Goal: Information Seeking & Learning: Learn about a topic

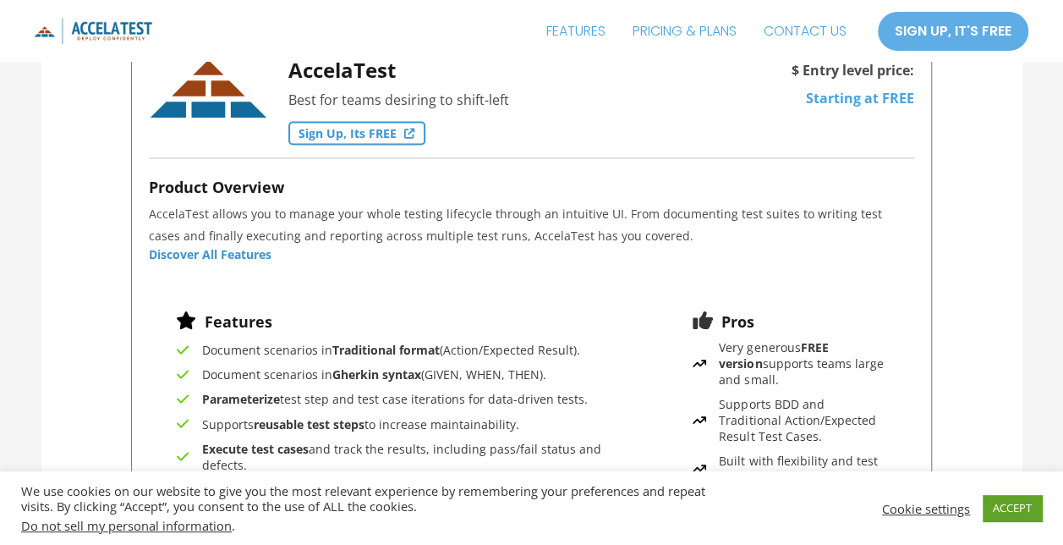
scroll to position [1409, 0]
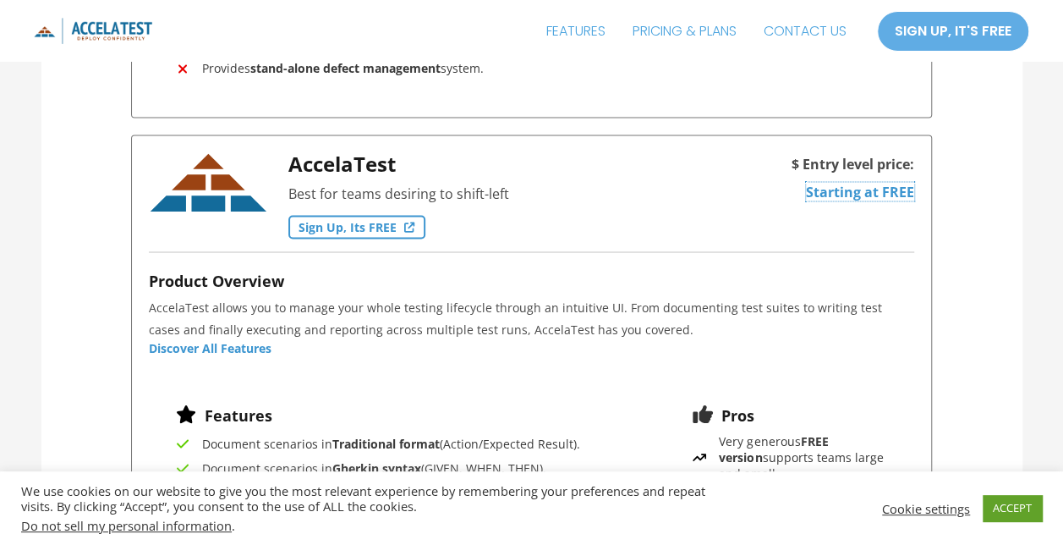
click at [863, 188] on link "Starting at FREE" at bounding box center [860, 191] width 108 height 19
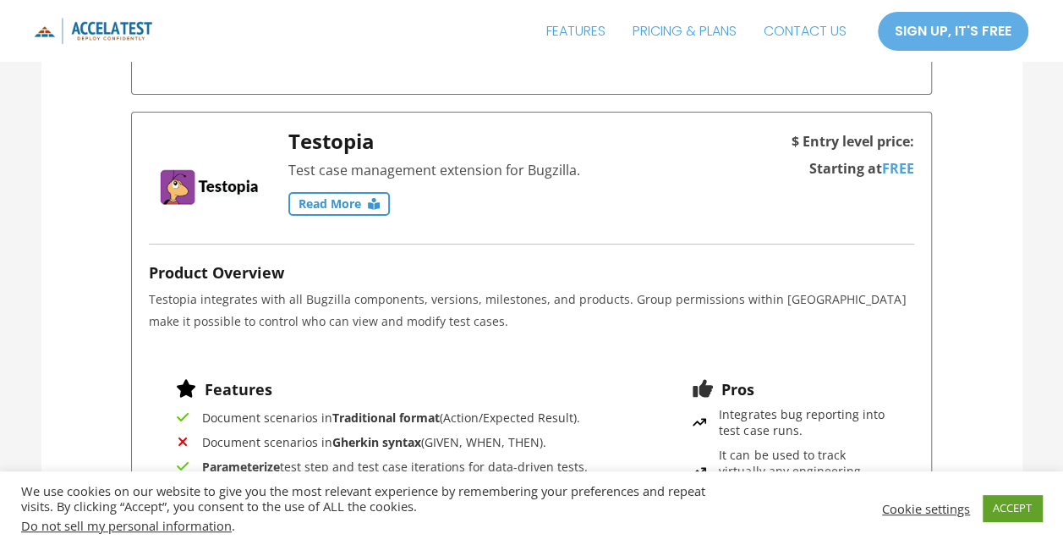
scroll to position [2763, 0]
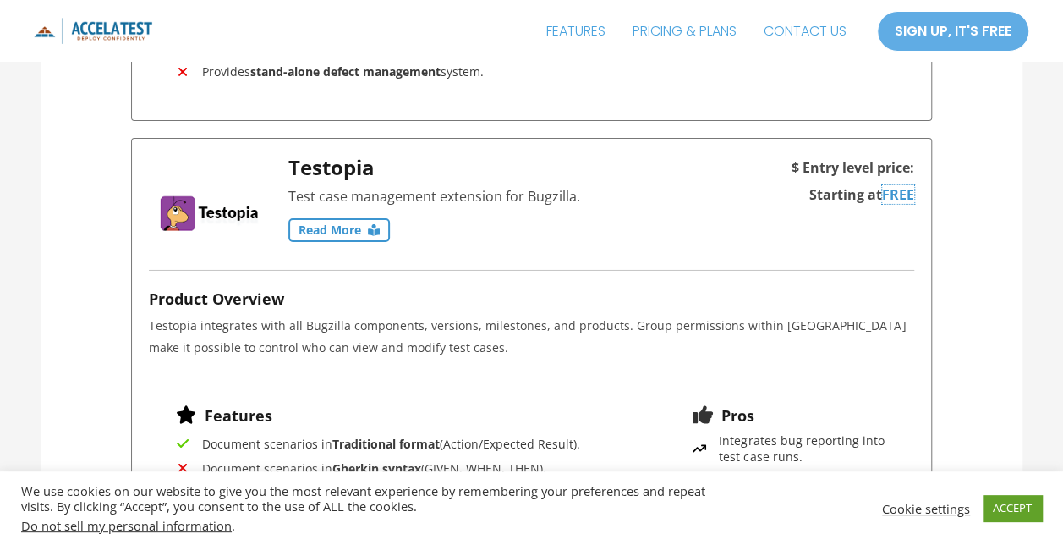
click at [898, 188] on link "FREE" at bounding box center [898, 194] width 32 height 19
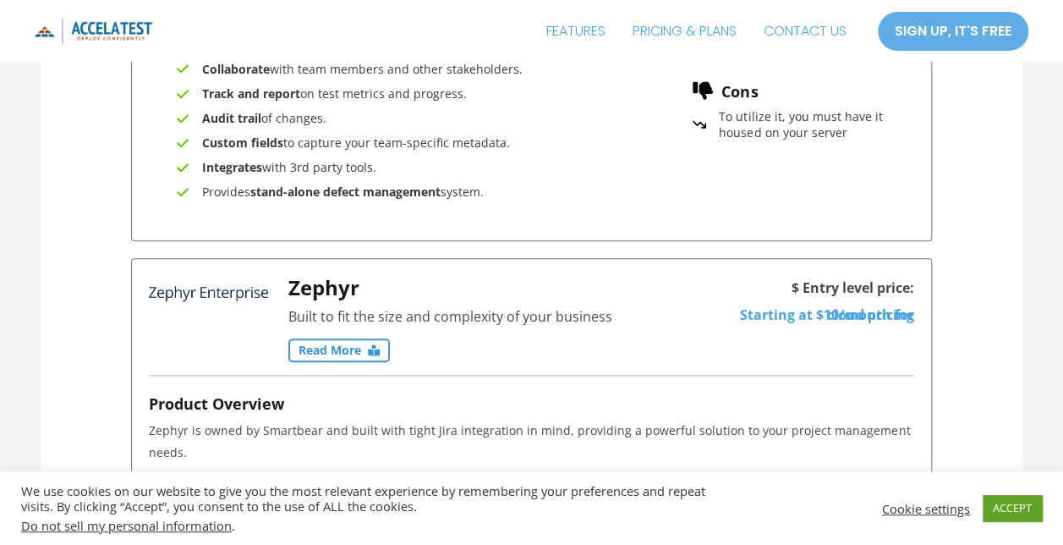
scroll to position [3947, 0]
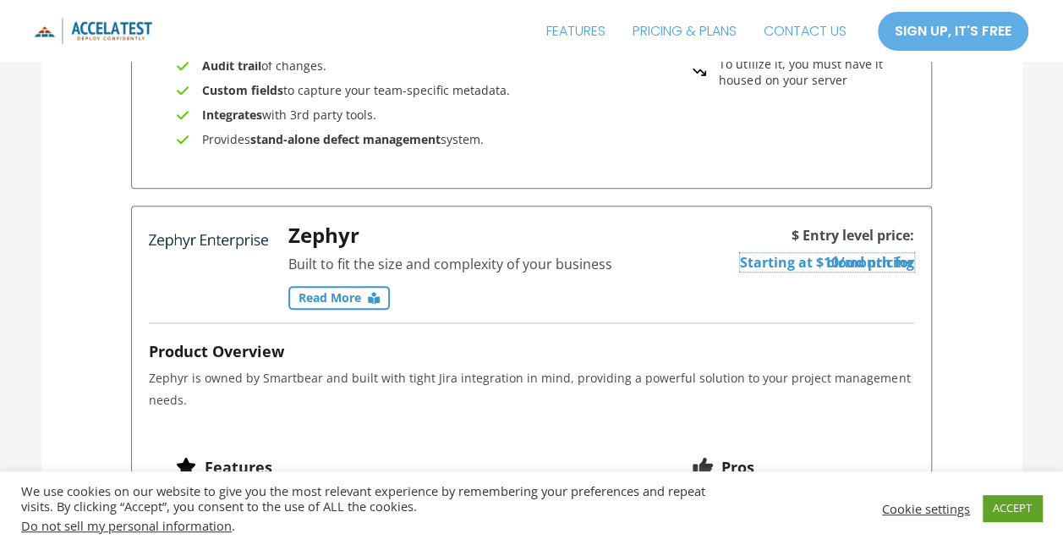
click at [831, 254] on link "Starting at $10/month for cloud pricing" at bounding box center [827, 262] width 174 height 19
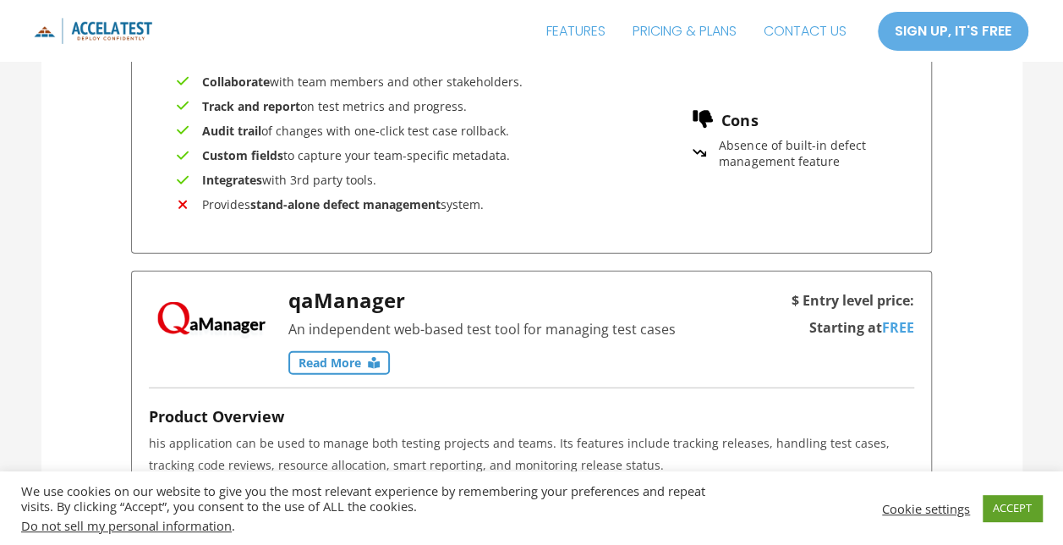
scroll to position [5216, 0]
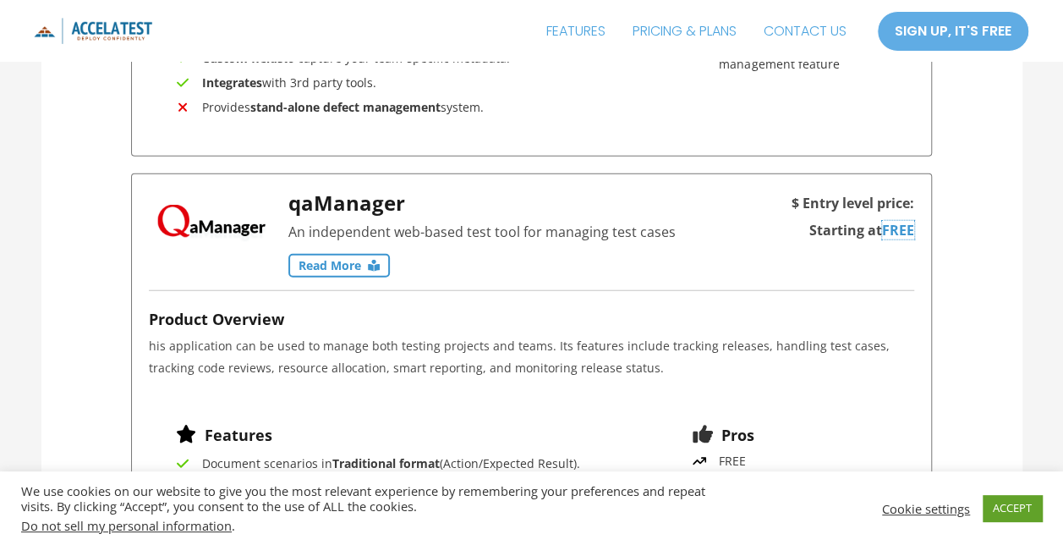
click at [896, 221] on link "FREE" at bounding box center [898, 230] width 32 height 19
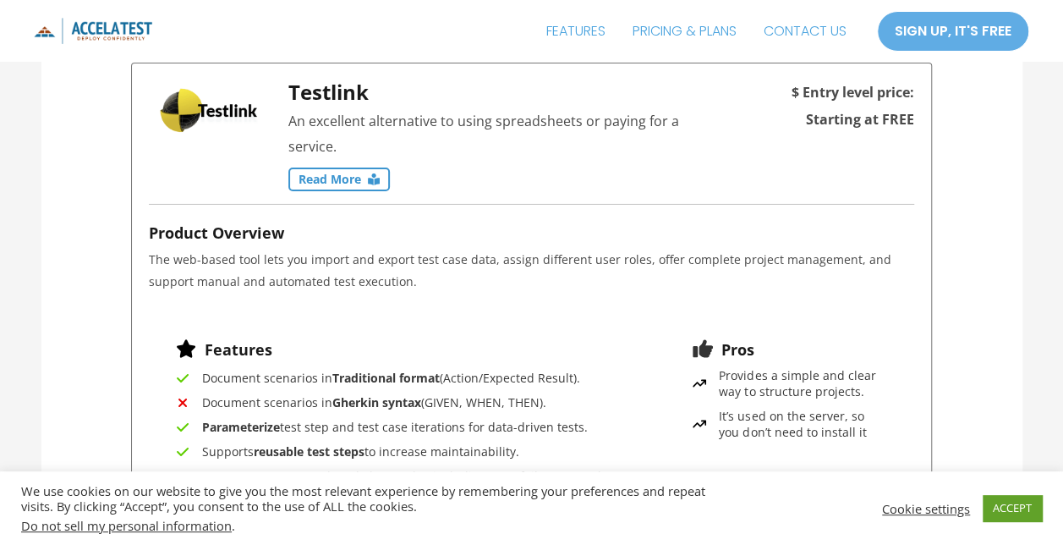
scroll to position [5893, 0]
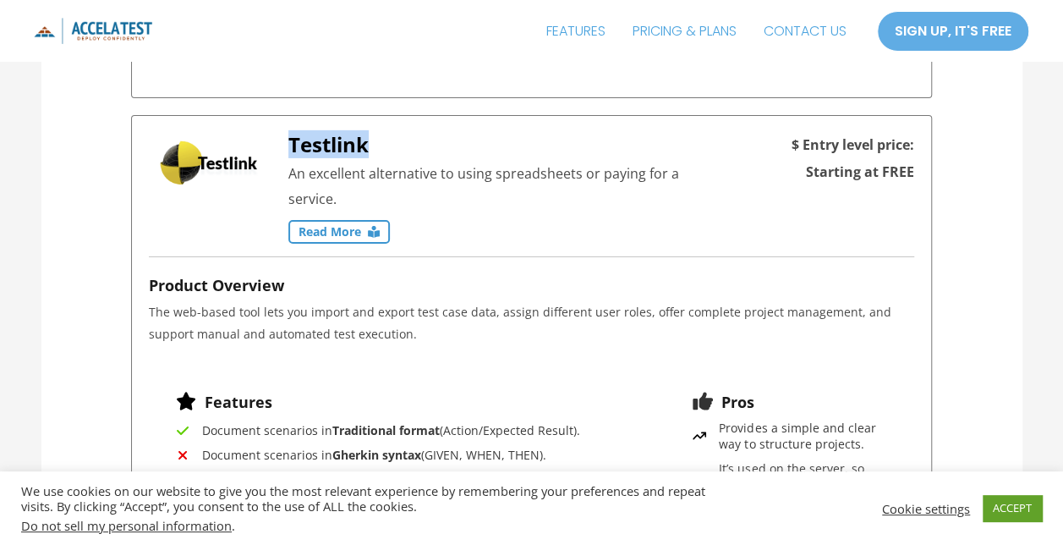
drag, startPoint x: 374, startPoint y: 135, endPoint x: 293, endPoint y: 139, distance: 81.3
click at [293, 139] on h3 "Testlink" at bounding box center [496, 145] width 417 height 25
copy span "Testlink"
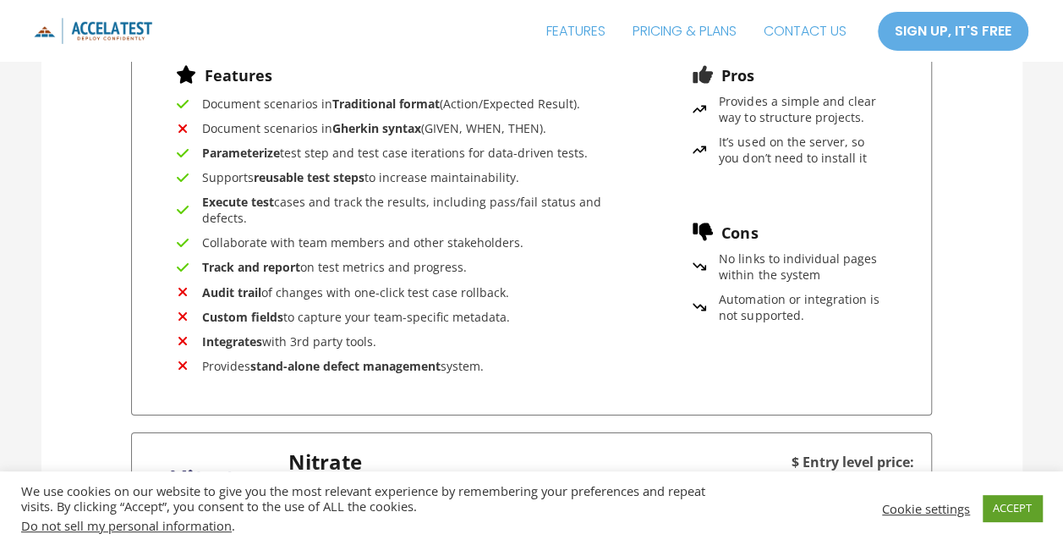
scroll to position [6400, 0]
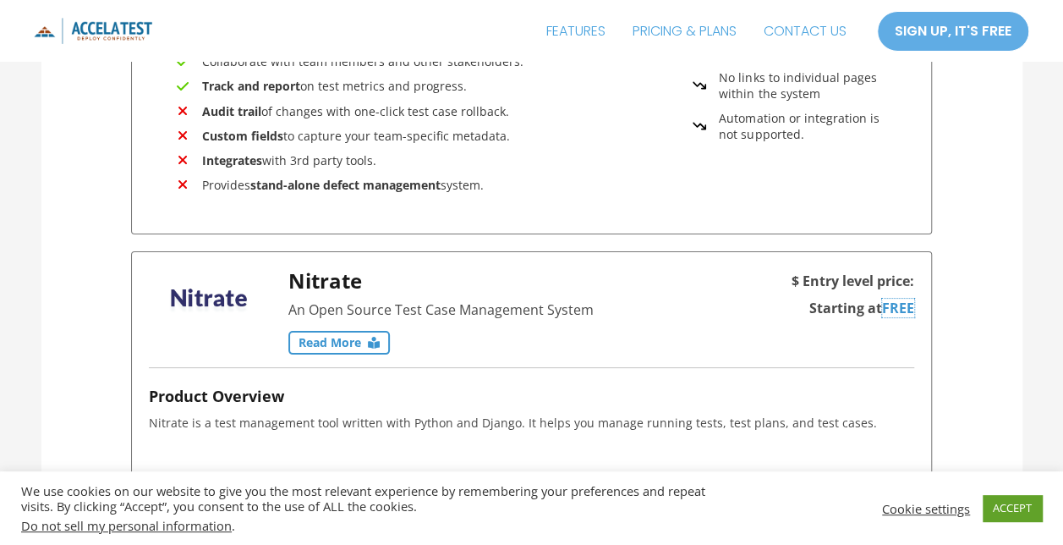
click at [903, 299] on link "FREE" at bounding box center [898, 308] width 32 height 19
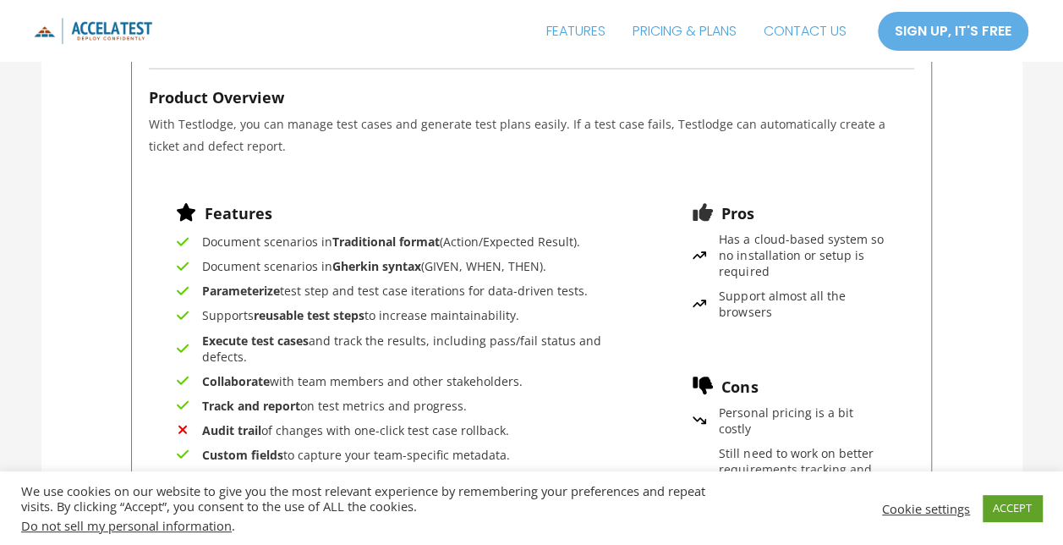
scroll to position [11392, 0]
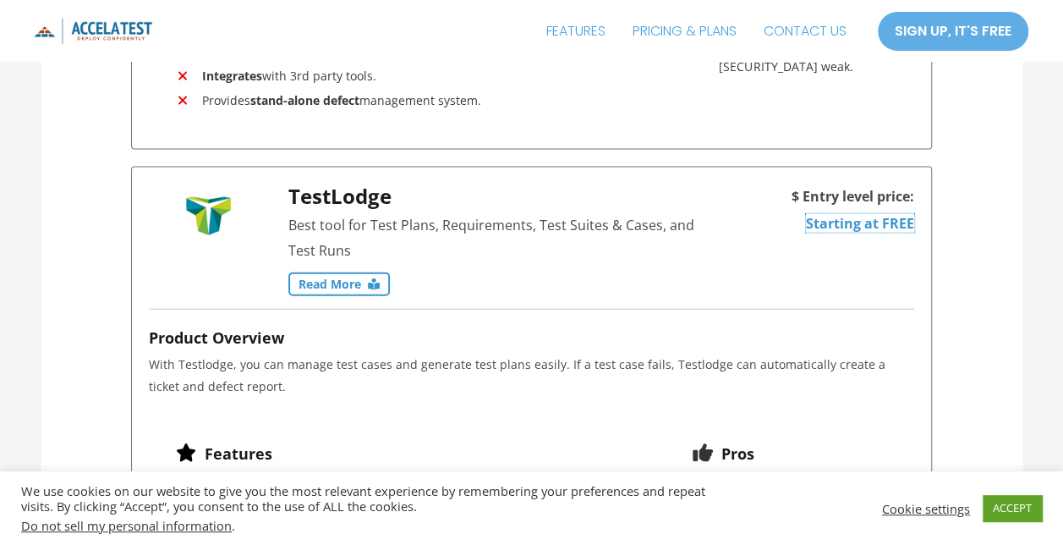
click at [851, 214] on link "Starting at FREE" at bounding box center [860, 223] width 108 height 19
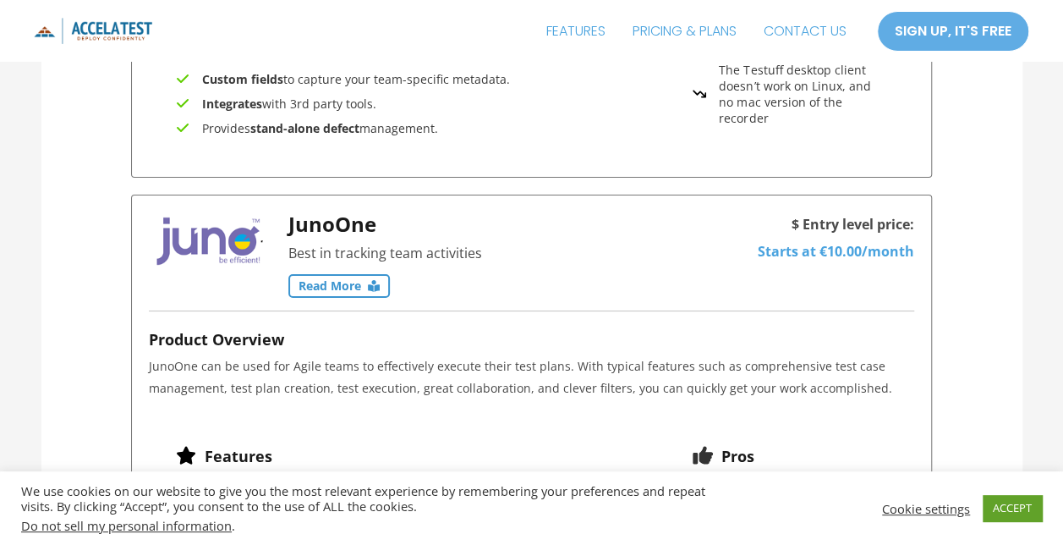
scroll to position [12660, 0]
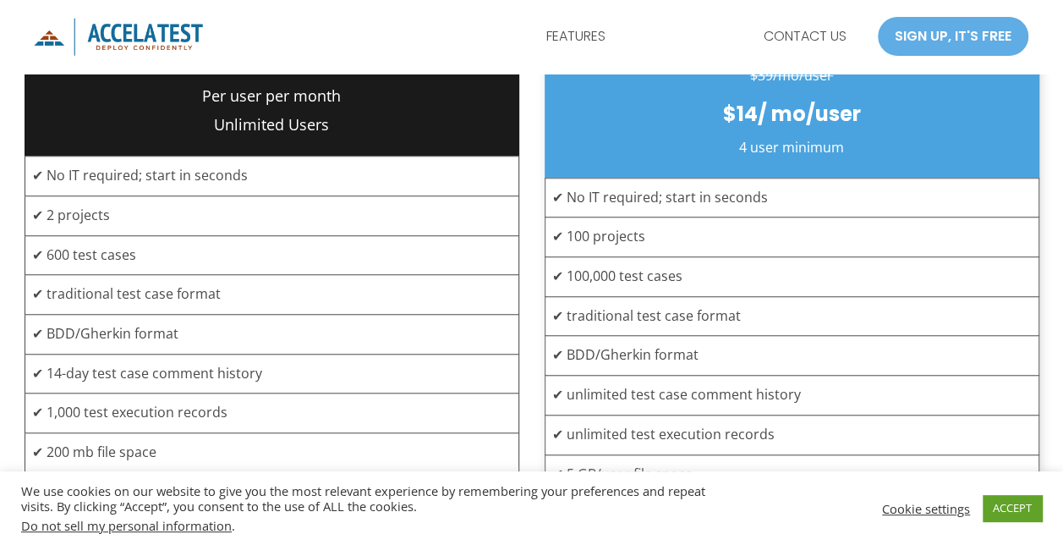
scroll to position [592, 0]
